Goal: Task Accomplishment & Management: Complete application form

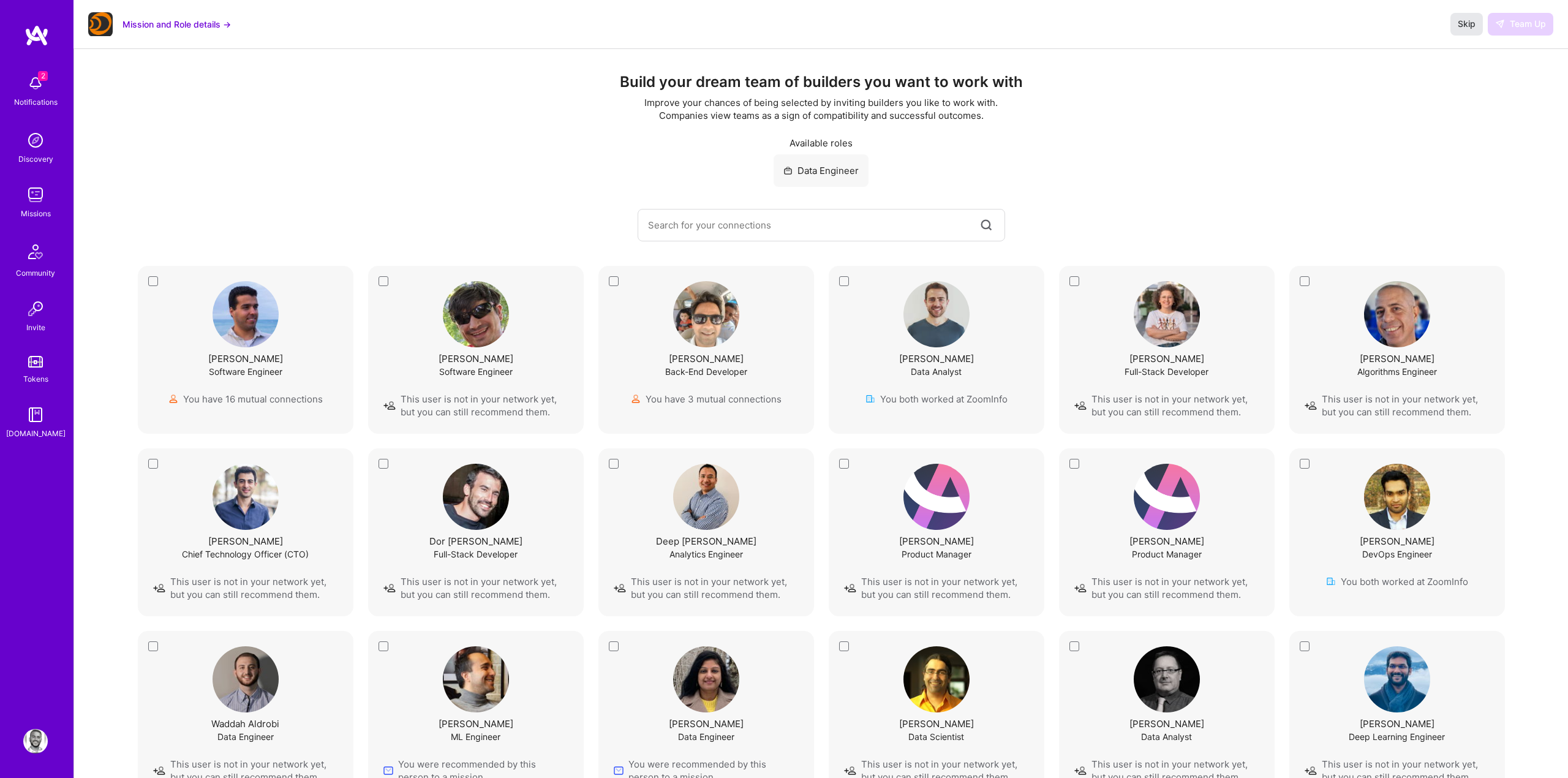
click at [1466, 29] on span "Skip" at bounding box center [1467, 24] width 18 height 12
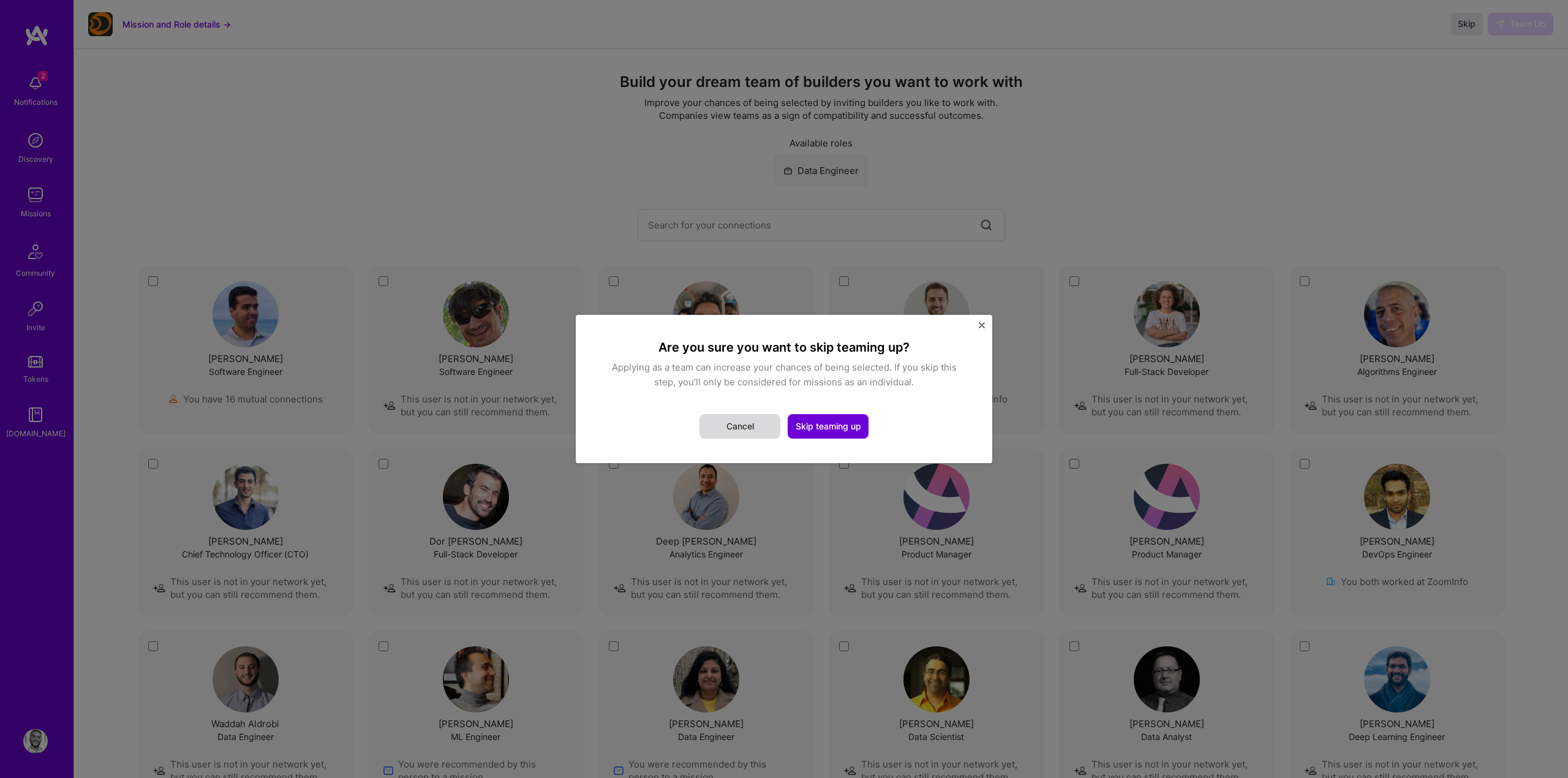
click at [740, 433] on button "Cancel" at bounding box center [740, 426] width 81 height 25
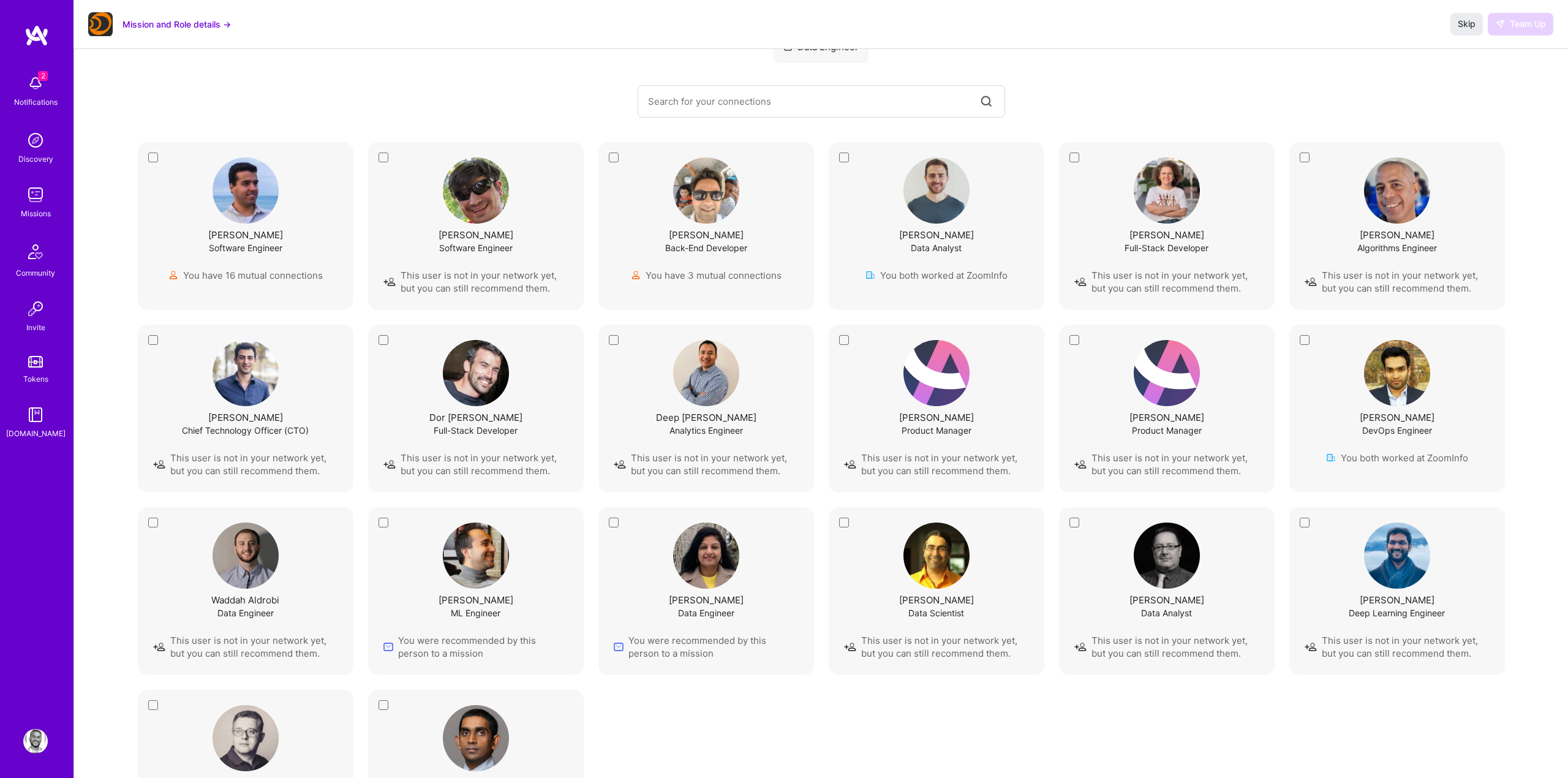
scroll to position [141, 0]
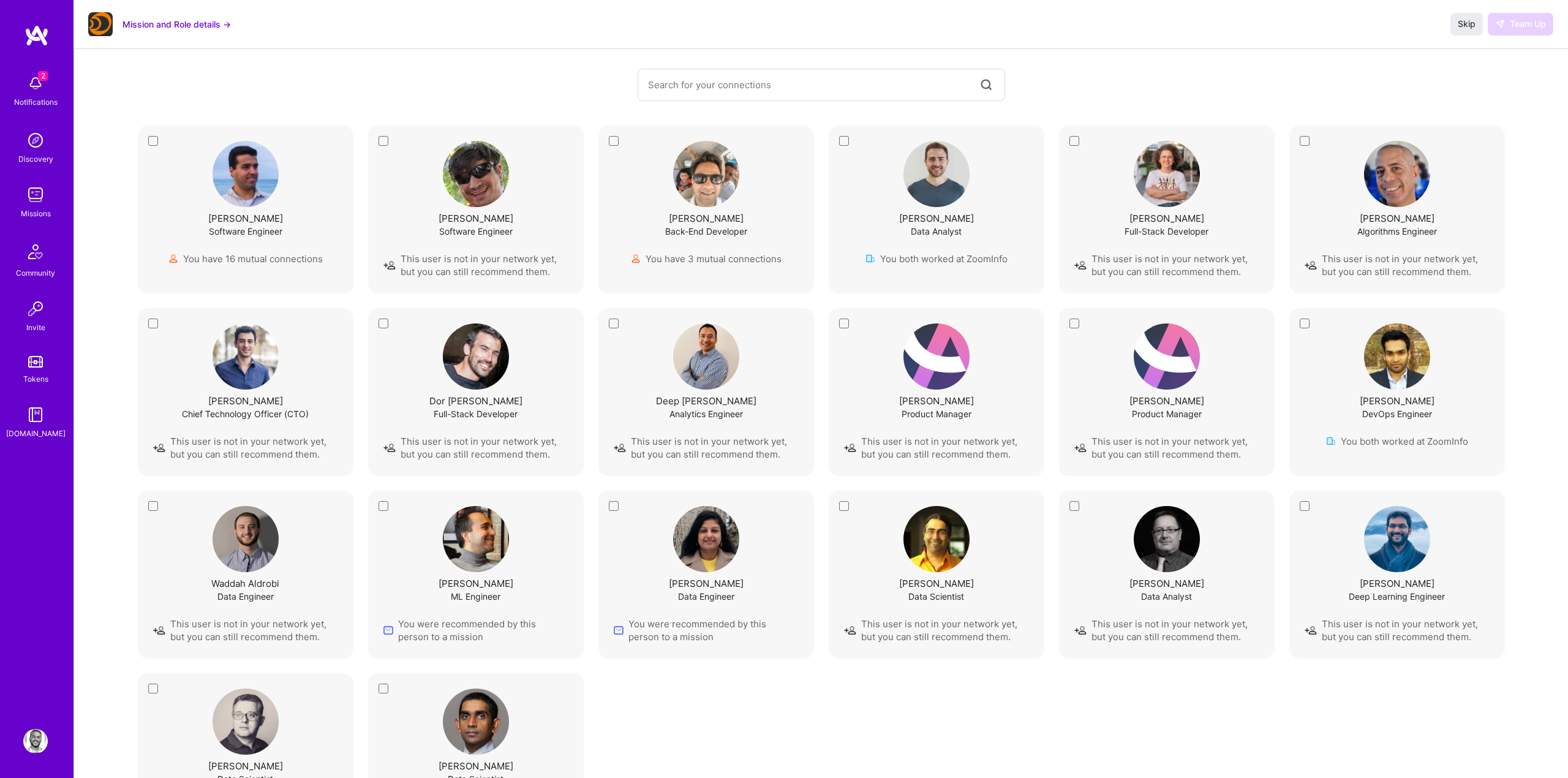
click at [613, 506] on div "[PERSON_NAME] Data Engineer You were recommended by this person to a mission" at bounding box center [706, 574] width 185 height 137
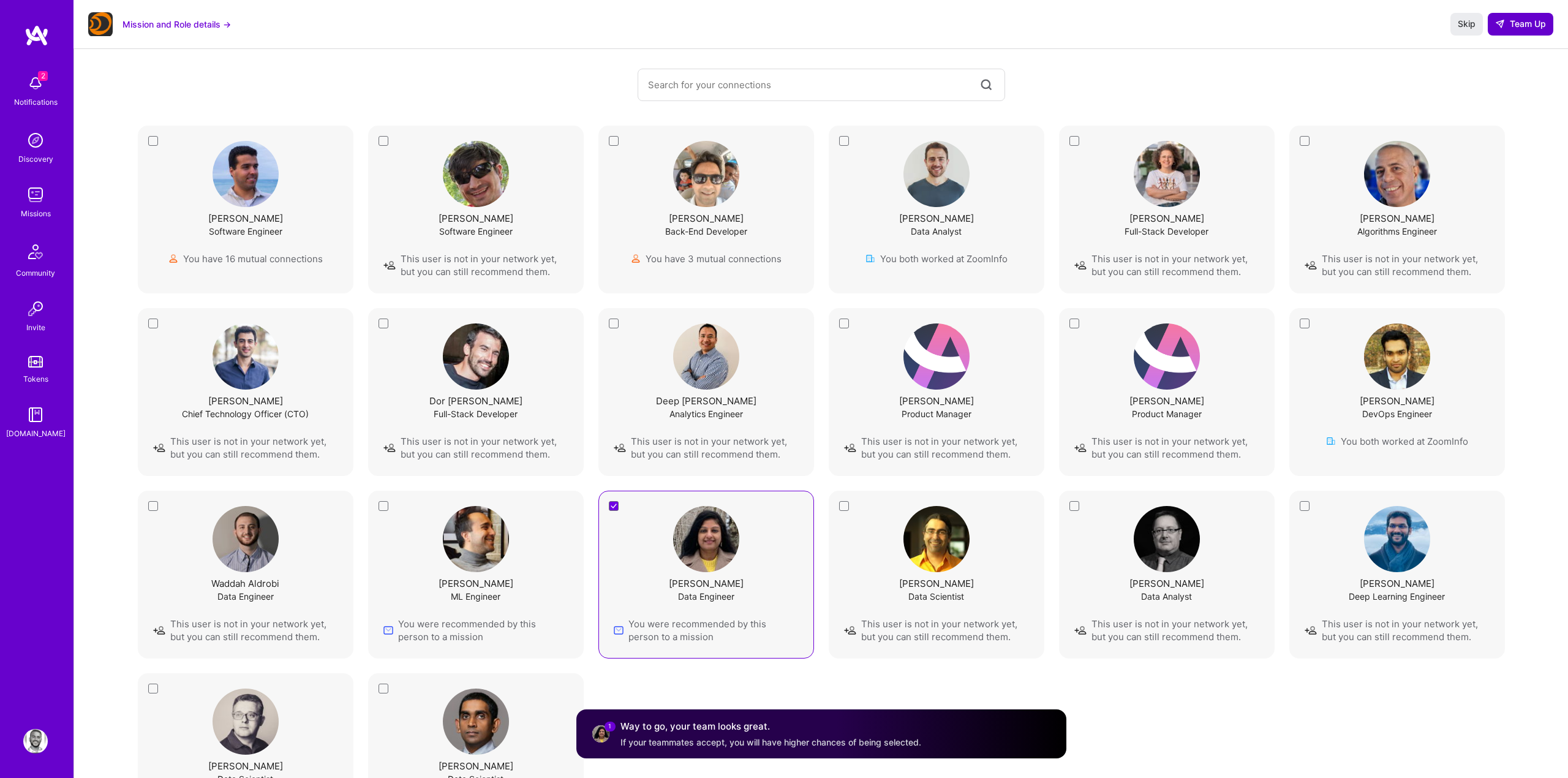
click at [1509, 30] on button "Team Up" at bounding box center [1521, 23] width 66 height 22
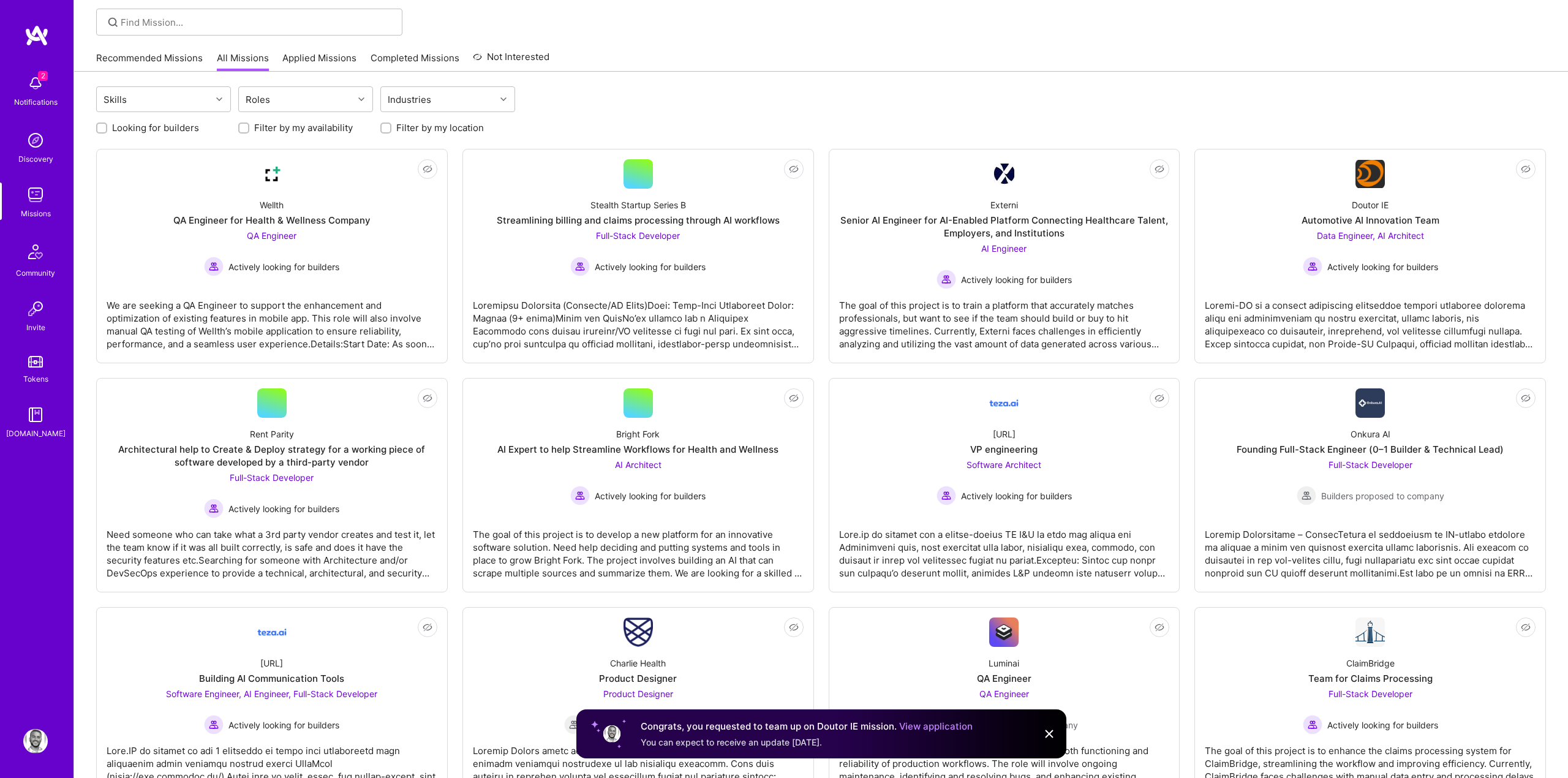
scroll to position [61, 0]
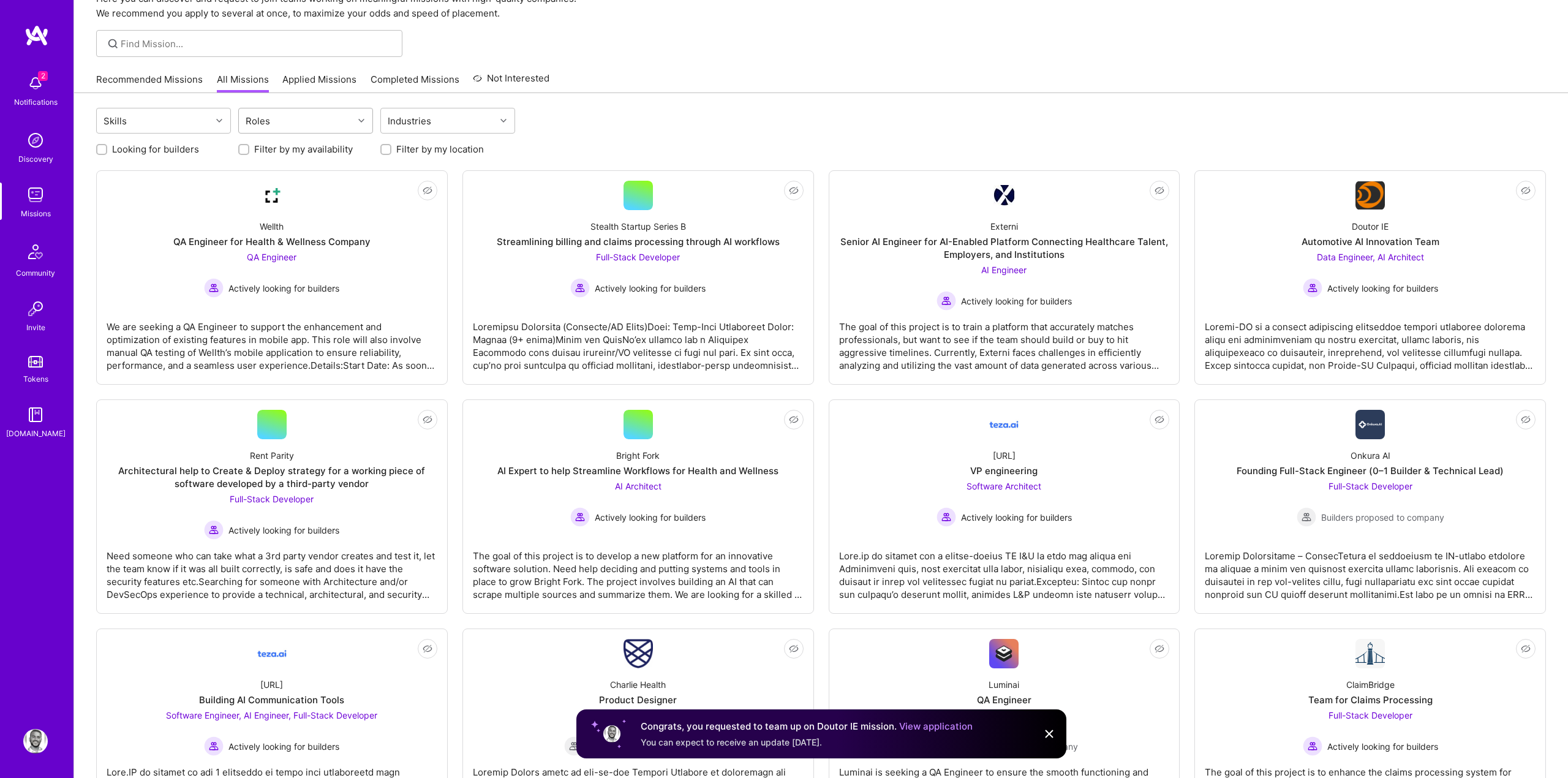
click at [290, 125] on div "Roles" at bounding box center [296, 121] width 115 height 25
click at [280, 197] on div "AI Product Manager" at bounding box center [305, 198] width 120 height 12
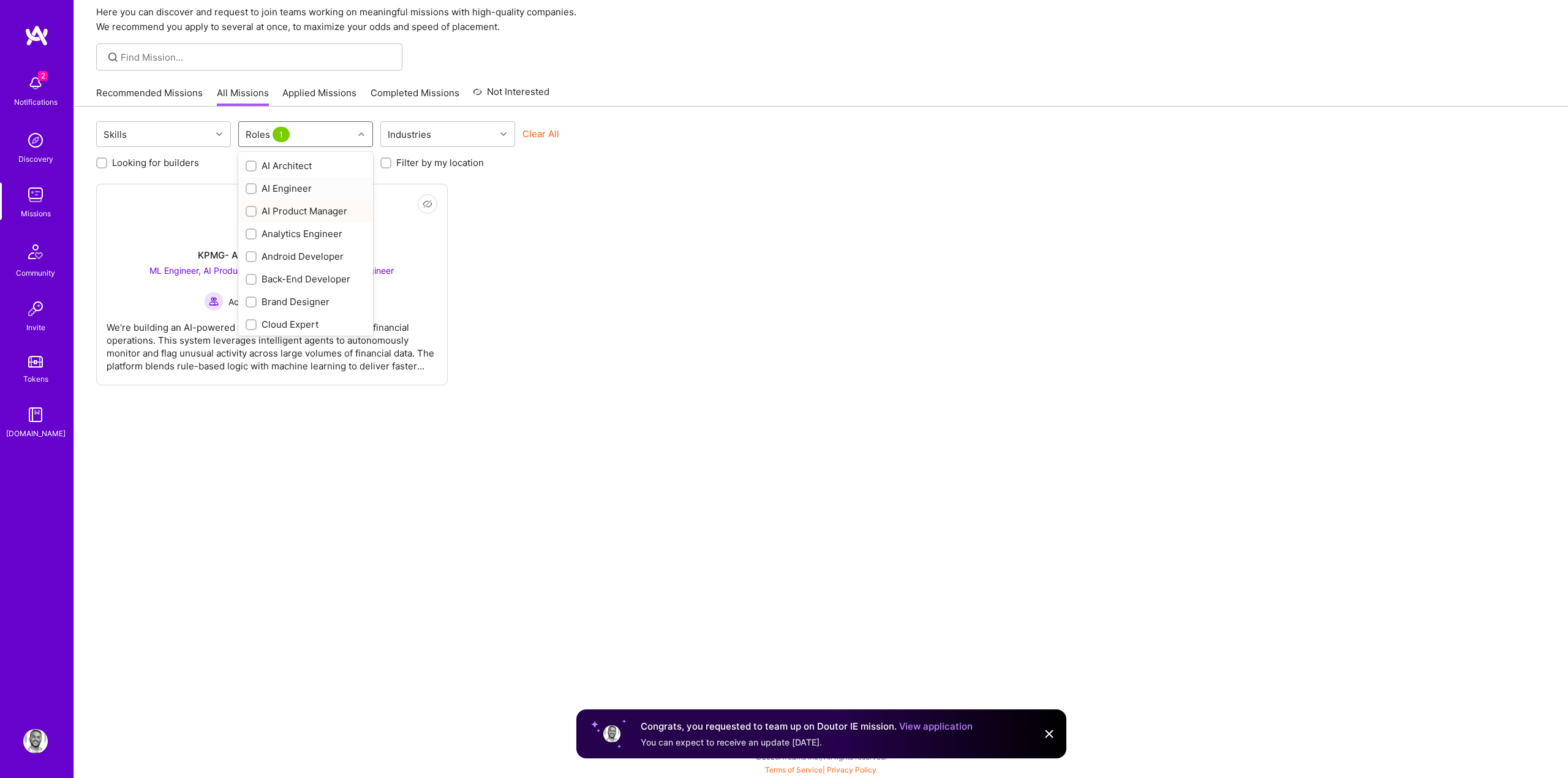
scroll to position [48, 0]
click at [292, 213] on div "AI Product Manager" at bounding box center [305, 211] width 120 height 12
checkbox input "false"
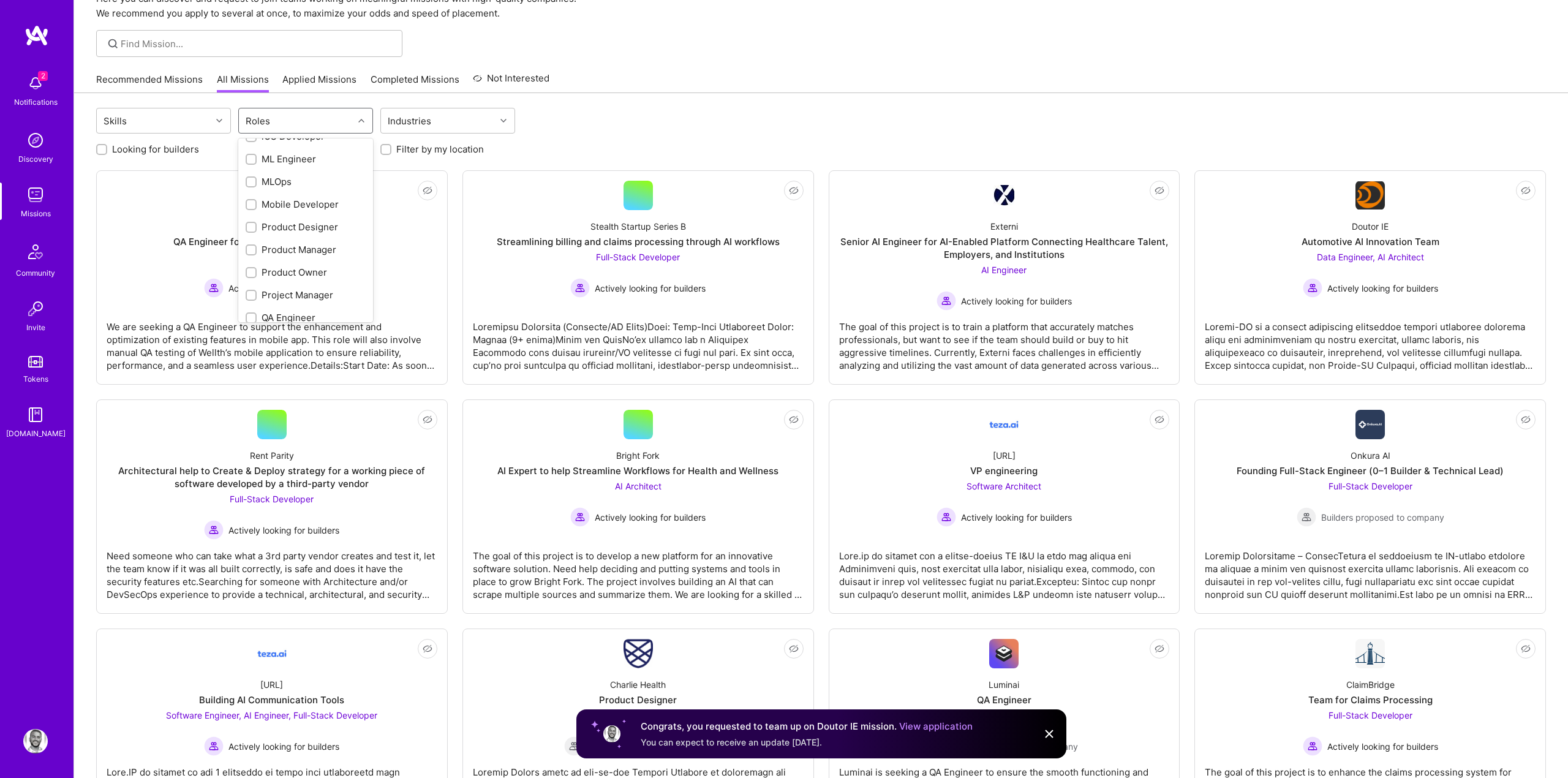
scroll to position [429, 0]
click at [272, 245] on div "Product Manager" at bounding box center [305, 244] width 120 height 12
checkbox input "true"
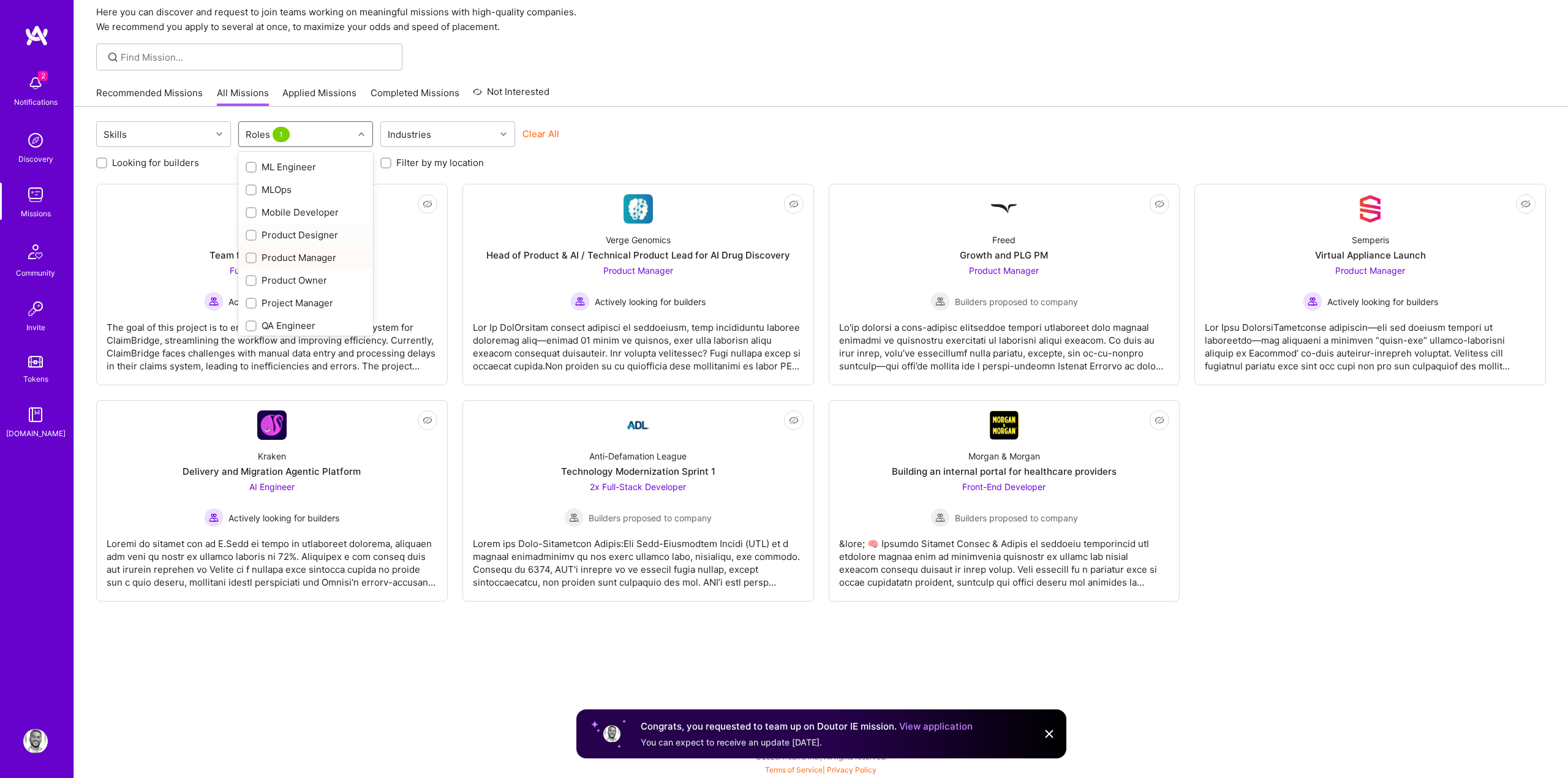
scroll to position [48, 0]
click at [274, 274] on div "Product Owner" at bounding box center [305, 280] width 120 height 12
checkbox input "true"
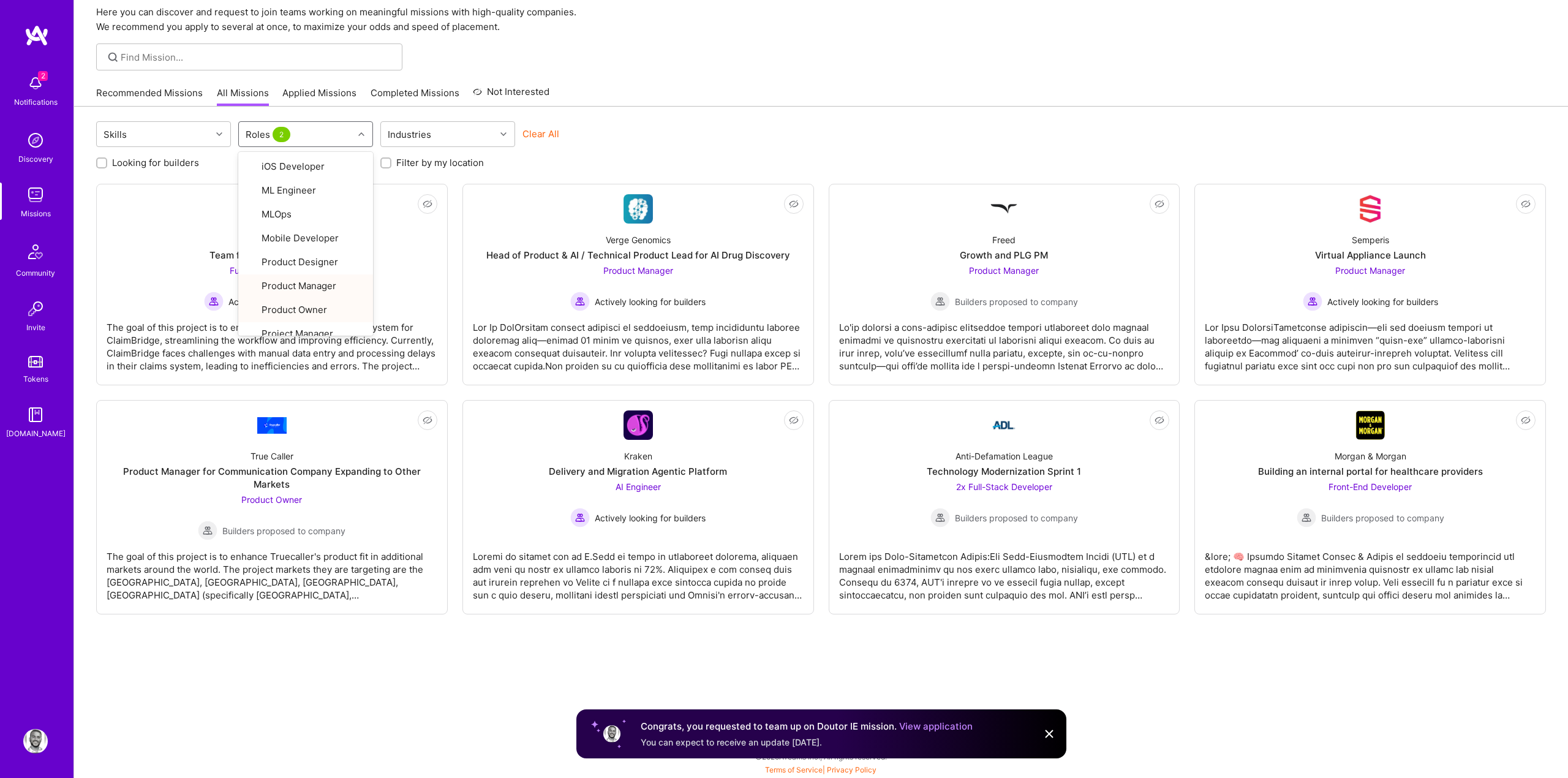
click at [788, 94] on div "Recommended Missions All Missions Applied Missions Completed Missions Not Inter…" at bounding box center [821, 93] width 1450 height 27
click at [437, 163] on label "Filter by my location" at bounding box center [440, 162] width 87 height 12
click at [392, 163] on input "Filter by my location" at bounding box center [387, 164] width 9 height 9
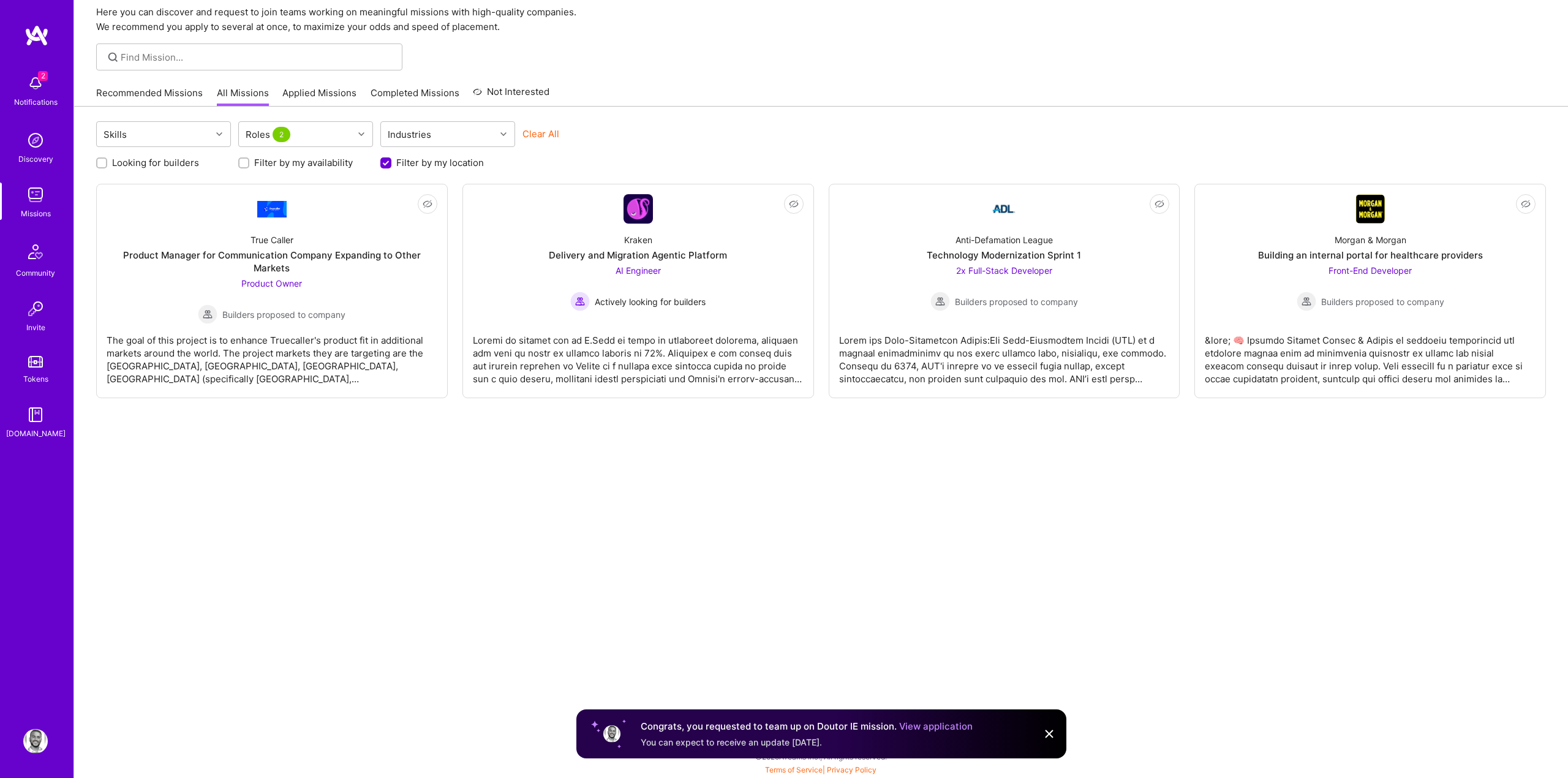
click at [437, 163] on label "Filter by my location" at bounding box center [440, 162] width 87 height 12
click at [393, 163] on input "Filter by my location" at bounding box center [387, 164] width 11 height 11
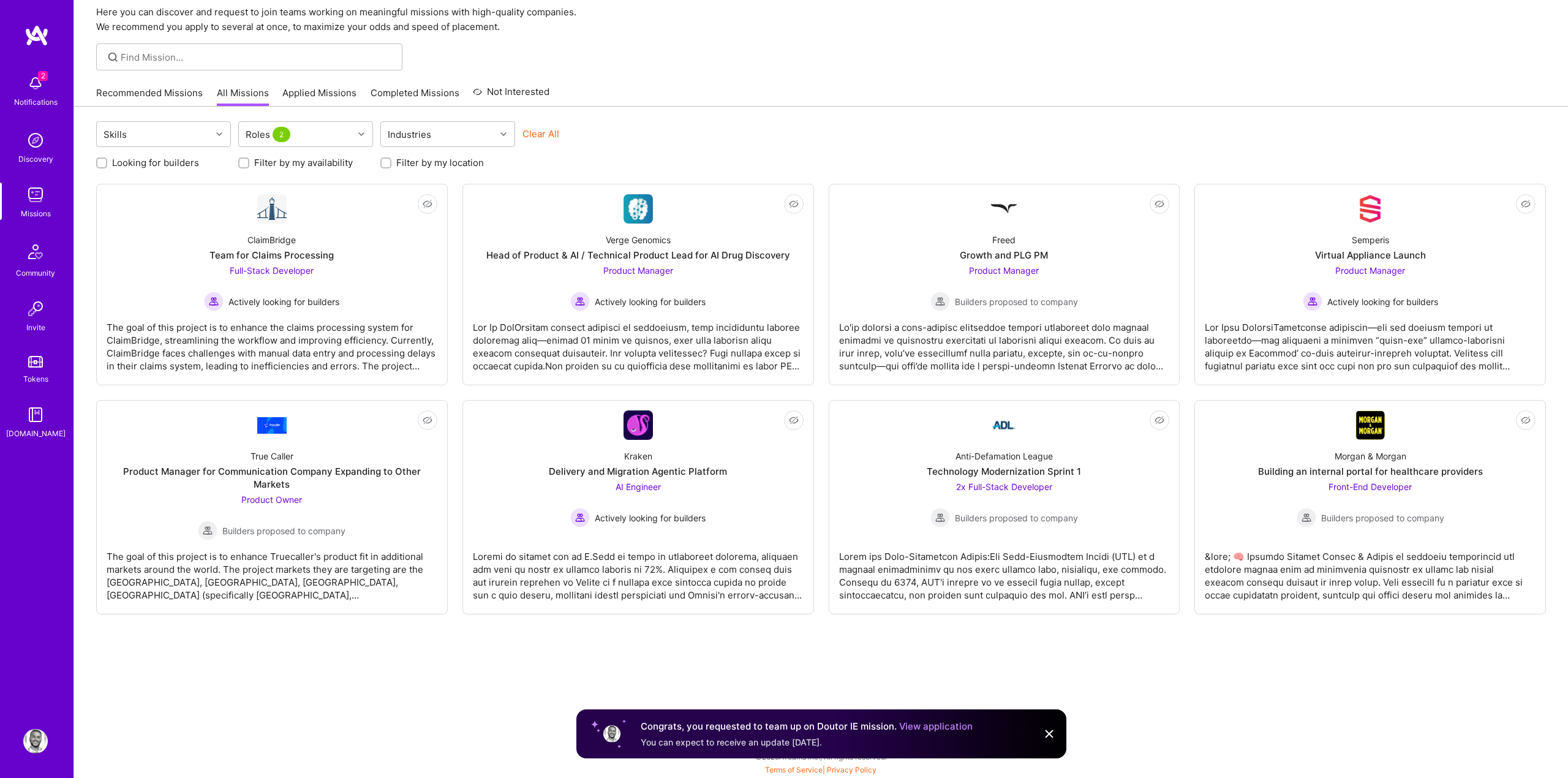
scroll to position [1, 0]
click at [437, 163] on label "Filter by my location" at bounding box center [440, 162] width 87 height 12
click at [392, 163] on input "Filter by my location" at bounding box center [387, 163] width 9 height 9
checkbox input "true"
